Goal: Navigation & Orientation: Find specific page/section

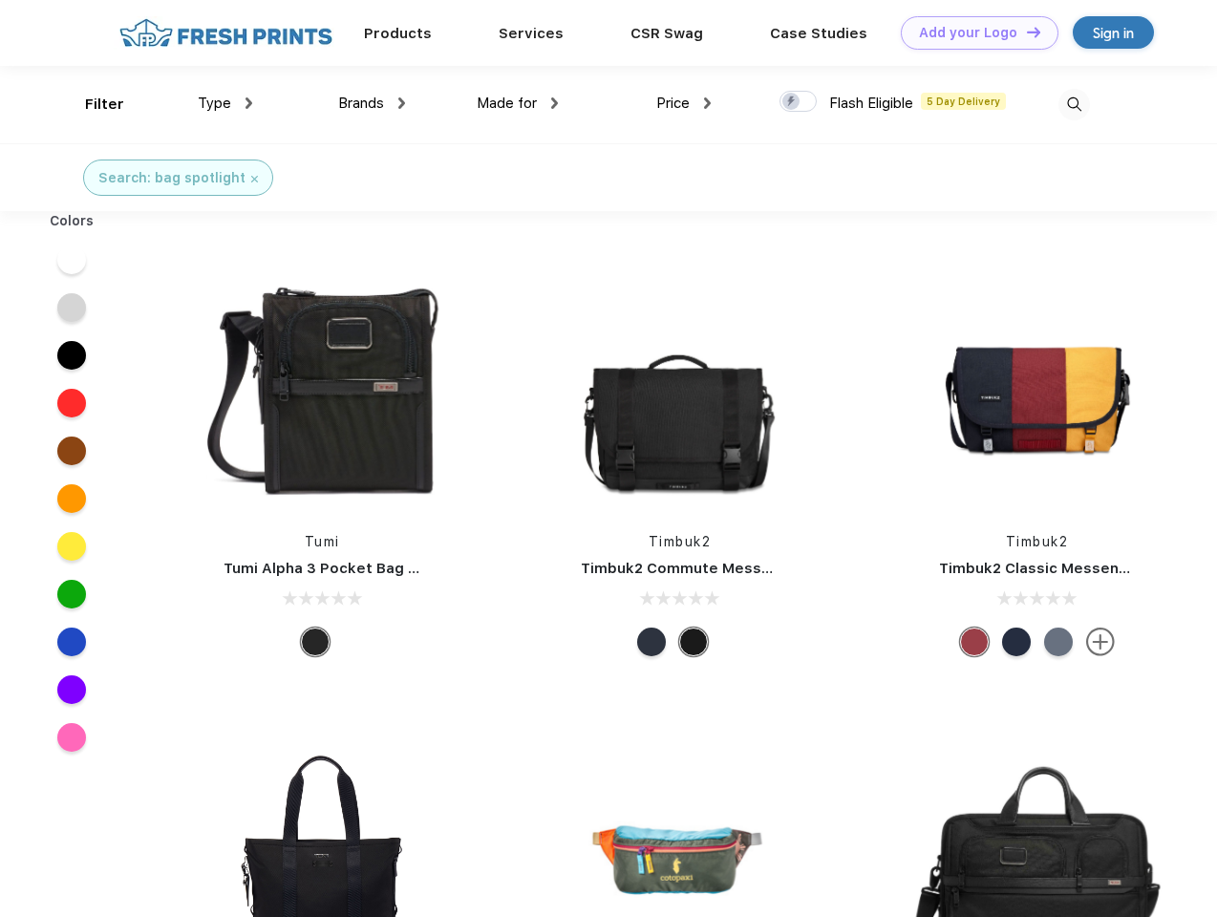
scroll to position [1, 0]
click at [972, 32] on link "Add your Logo Design Tool" at bounding box center [980, 32] width 158 height 33
click at [0, 0] on div "Design Tool" at bounding box center [0, 0] width 0 height 0
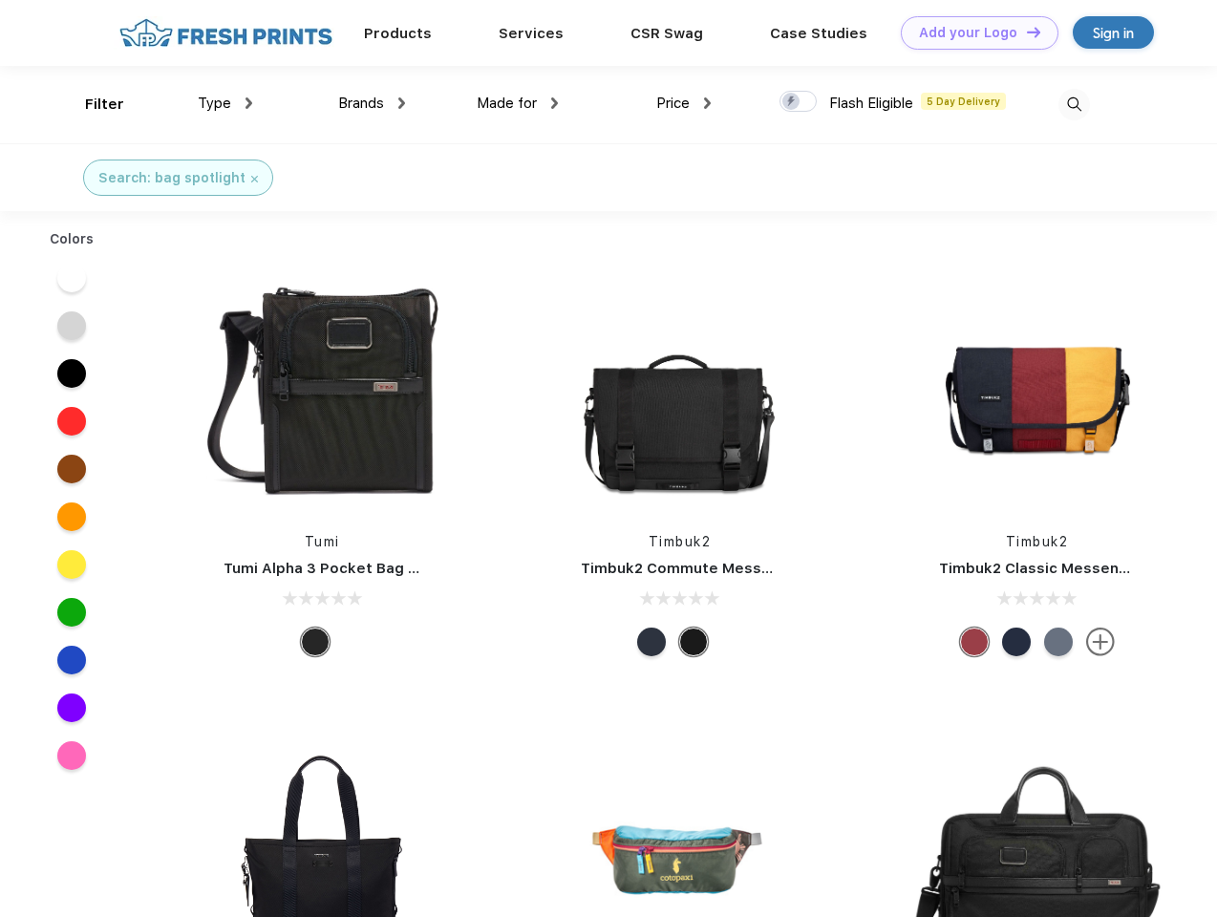
click at [1025, 32] on link "Add your Logo Design Tool" at bounding box center [980, 32] width 158 height 33
click at [92, 104] on div "Filter" at bounding box center [104, 105] width 39 height 22
click at [225, 103] on span "Type" at bounding box center [214, 103] width 33 height 17
click at [371, 103] on span "Brands" at bounding box center [361, 103] width 46 height 17
click at [518, 103] on span "Made for" at bounding box center [507, 103] width 60 height 17
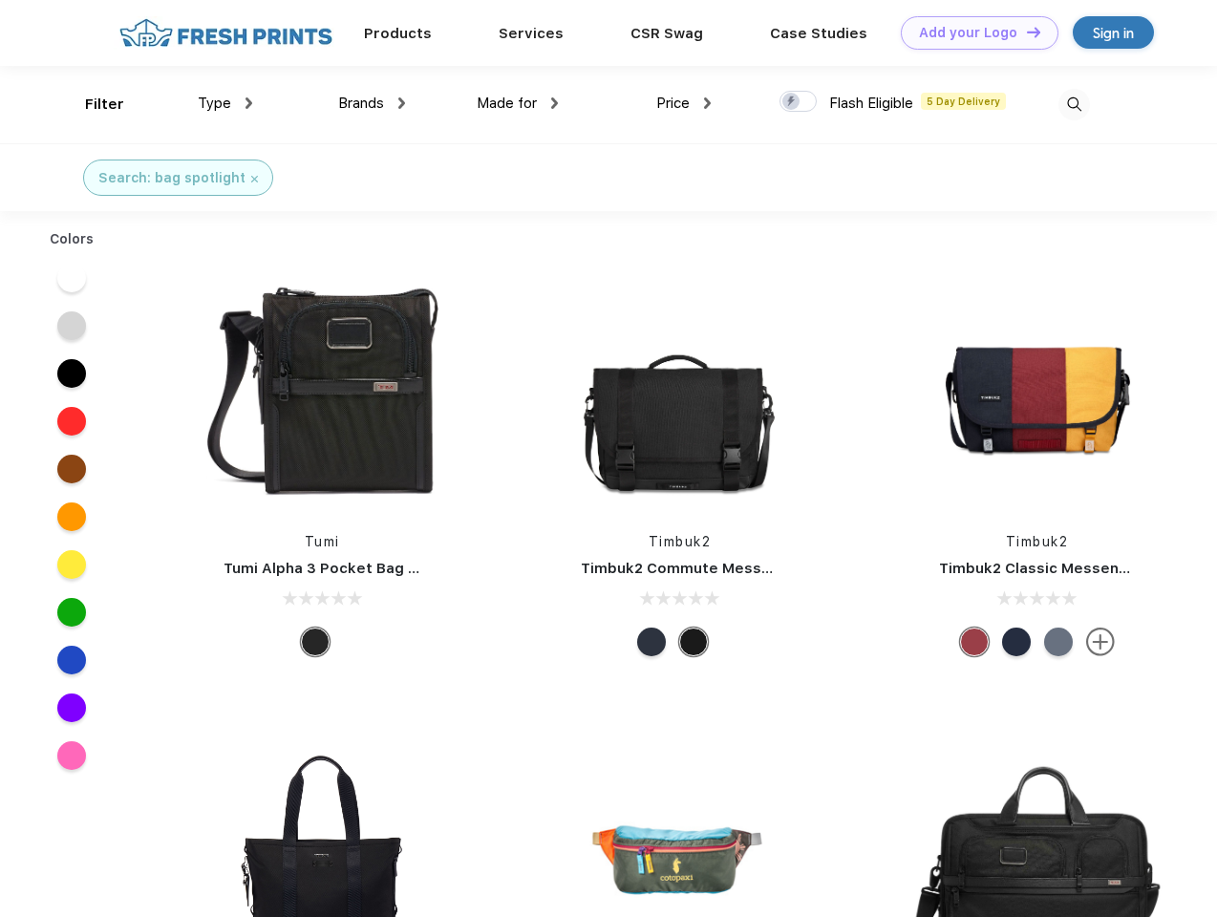
click at [684, 103] on span "Price" at bounding box center [672, 103] width 33 height 17
click at [798, 102] on div at bounding box center [797, 101] width 37 height 21
click at [792, 102] on input "checkbox" at bounding box center [785, 96] width 12 height 12
click at [1073, 104] on img at bounding box center [1074, 105] width 32 height 32
